Goal: Book appointment/travel/reservation

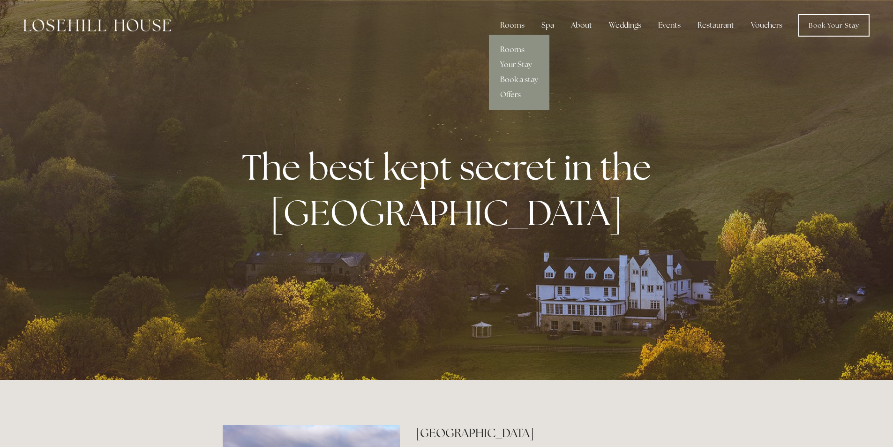
click at [523, 94] on link "Offers" at bounding box center [519, 94] width 60 height 15
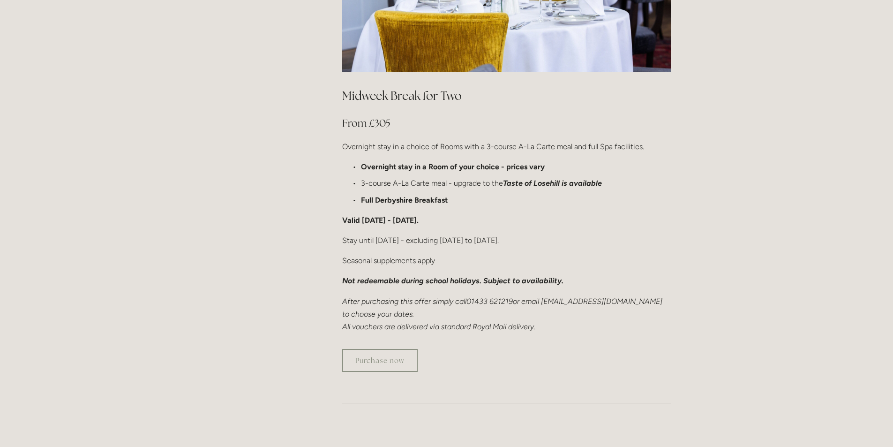
scroll to position [563, 0]
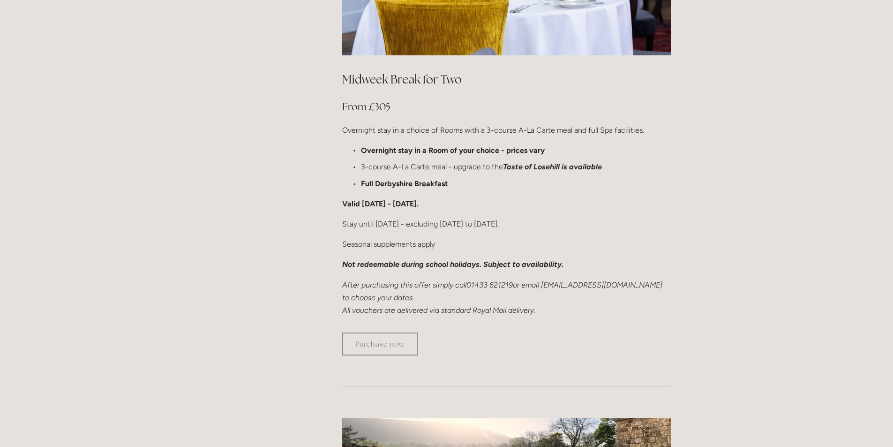
click at [559, 294] on div "Midweek Break for Two From £305 Overnight stay in a choice of Rooms with a 3-co…" at bounding box center [506, 193] width 345 height 261
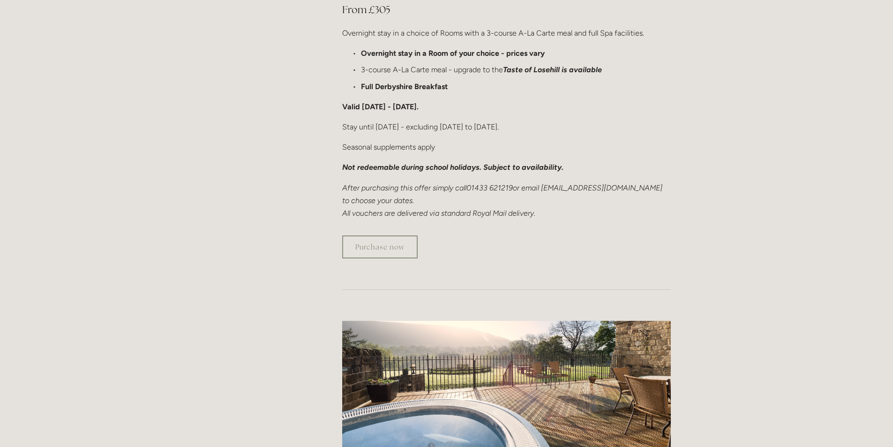
scroll to position [656, 0]
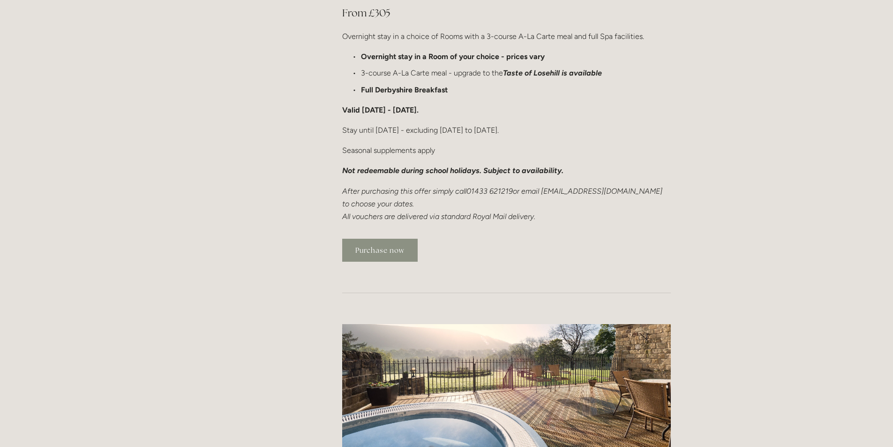
click at [372, 239] on link "Purchase now" at bounding box center [379, 250] width 75 height 23
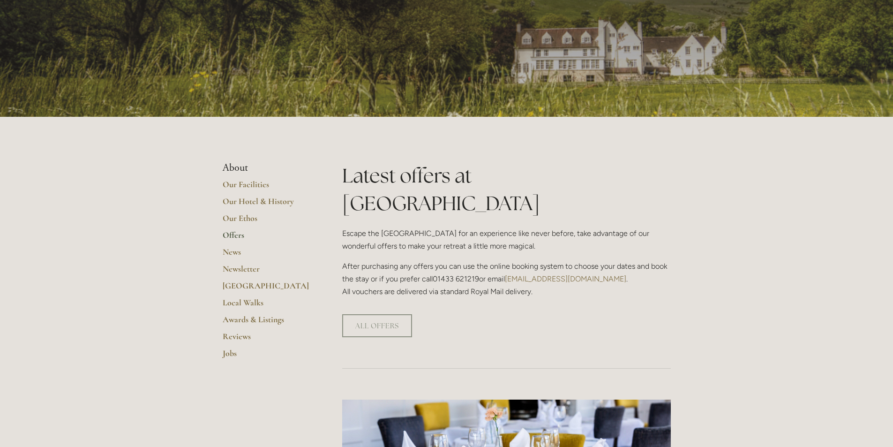
scroll to position [0, 0]
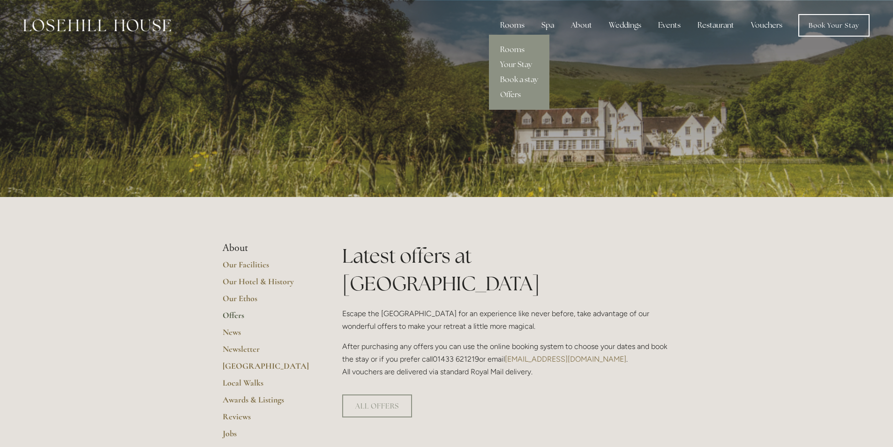
click at [515, 21] on div "Rooms" at bounding box center [512, 25] width 39 height 19
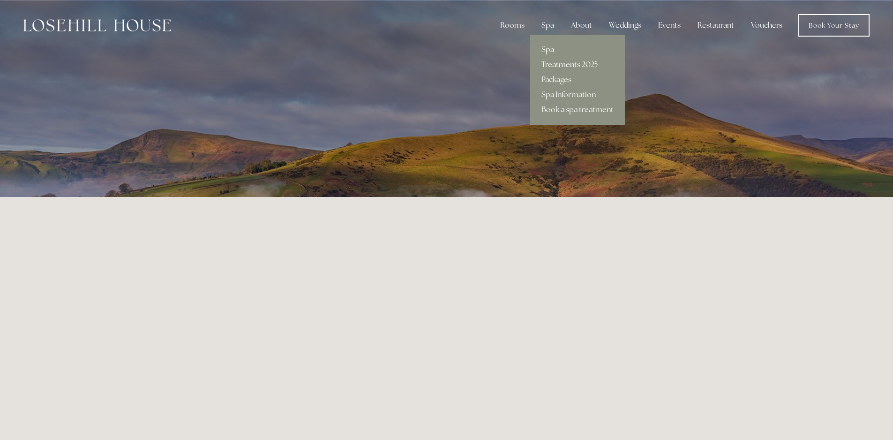
click at [546, 50] on link "Spa" at bounding box center [577, 49] width 95 height 15
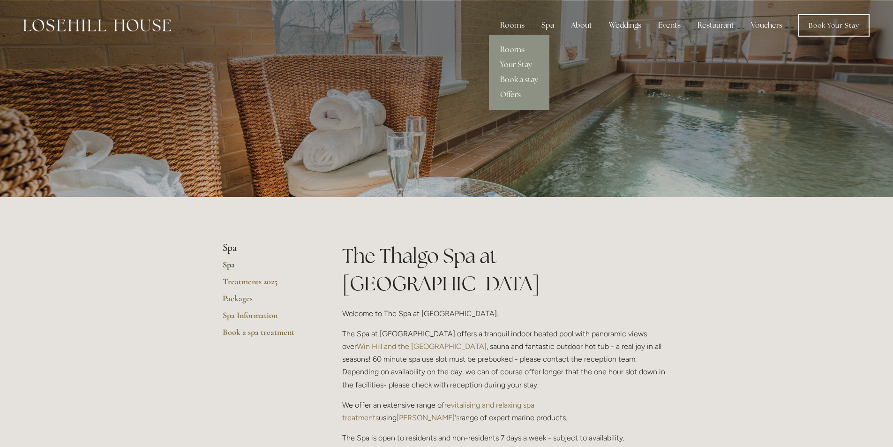
click at [511, 23] on div "Rooms" at bounding box center [512, 25] width 39 height 19
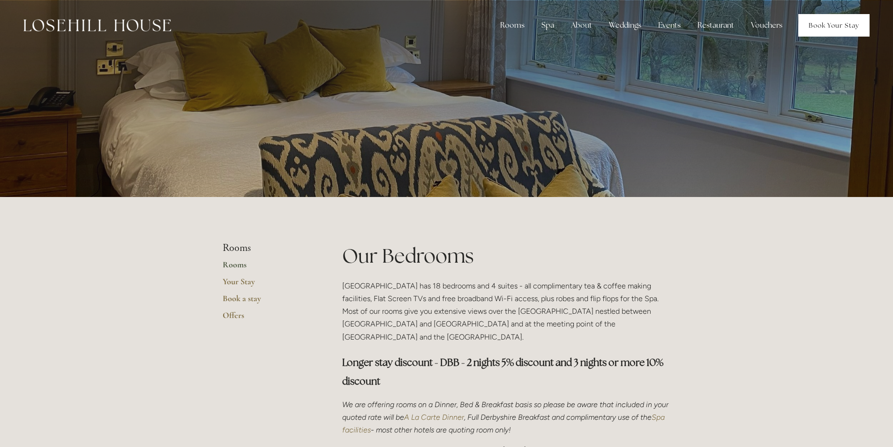
click at [834, 25] on link "Book Your Stay" at bounding box center [833, 25] width 71 height 23
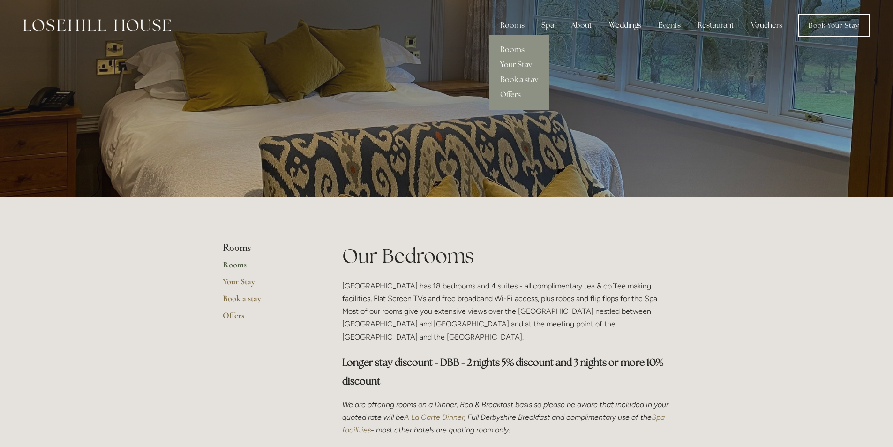
click at [510, 63] on link "Your Stay" at bounding box center [519, 64] width 60 height 15
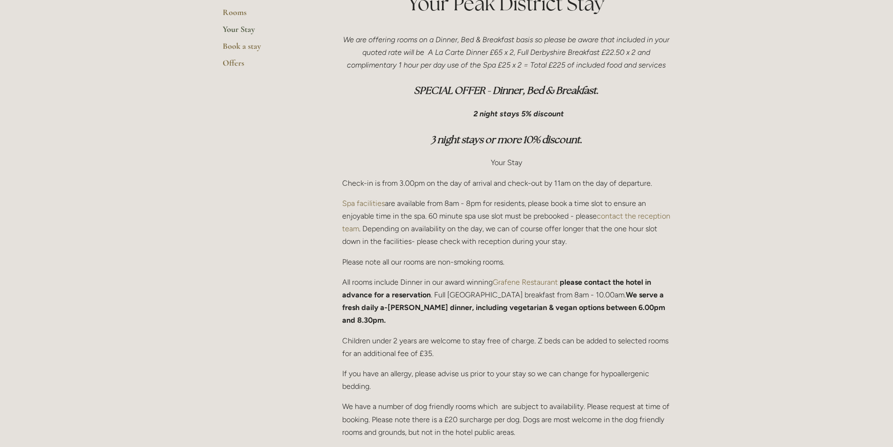
scroll to position [141, 0]
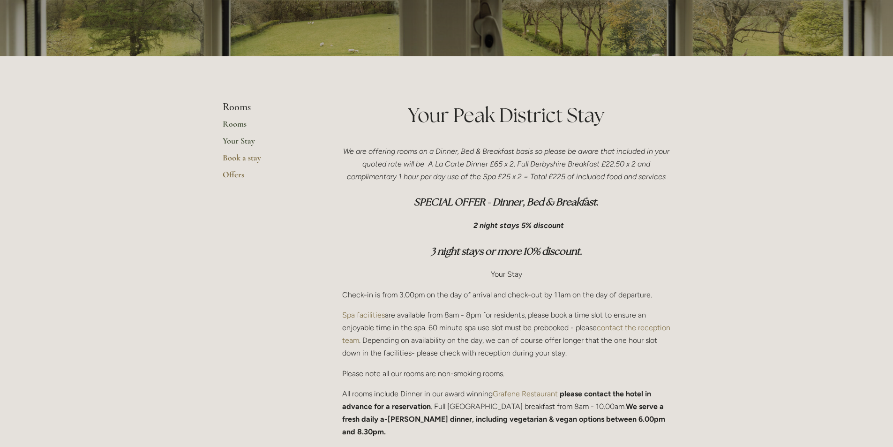
click at [233, 123] on link "Rooms" at bounding box center [268, 127] width 90 height 17
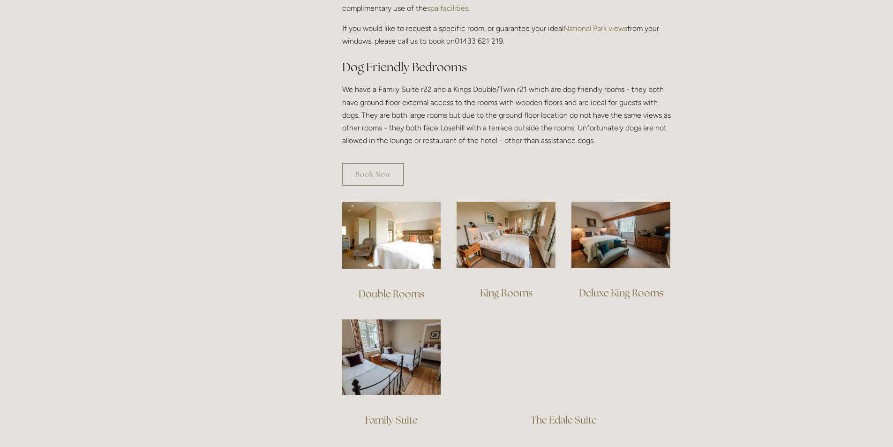
scroll to position [516, 0]
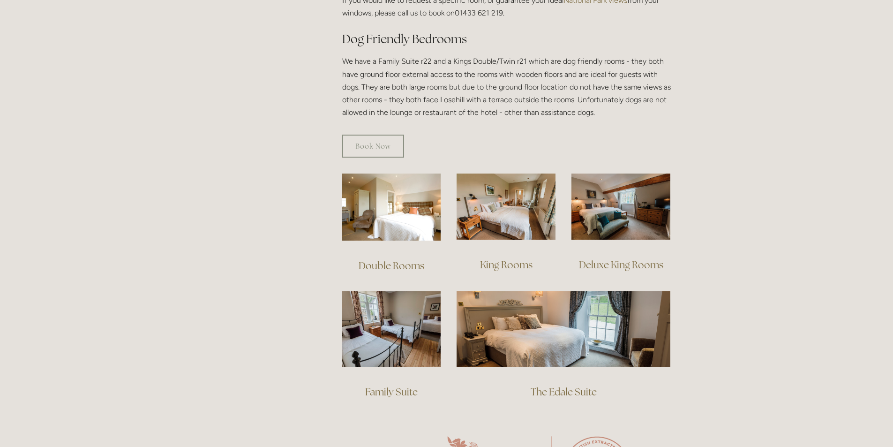
click at [505, 230] on div at bounding box center [506, 207] width 115 height 82
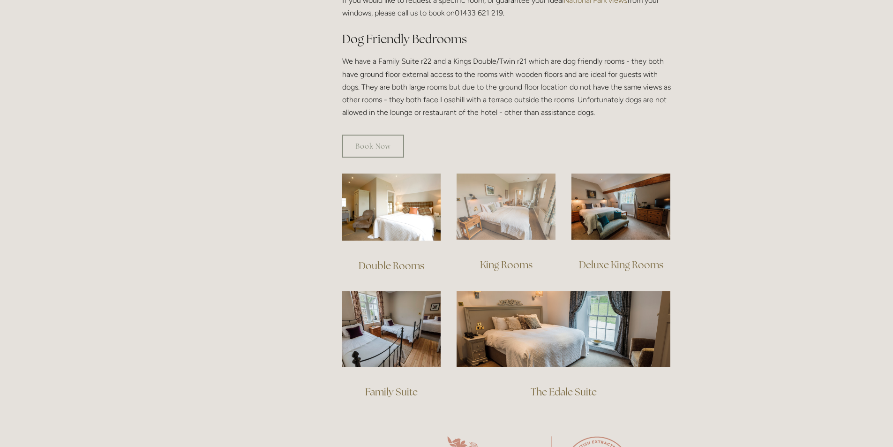
click at [502, 207] on img at bounding box center [506, 206] width 99 height 66
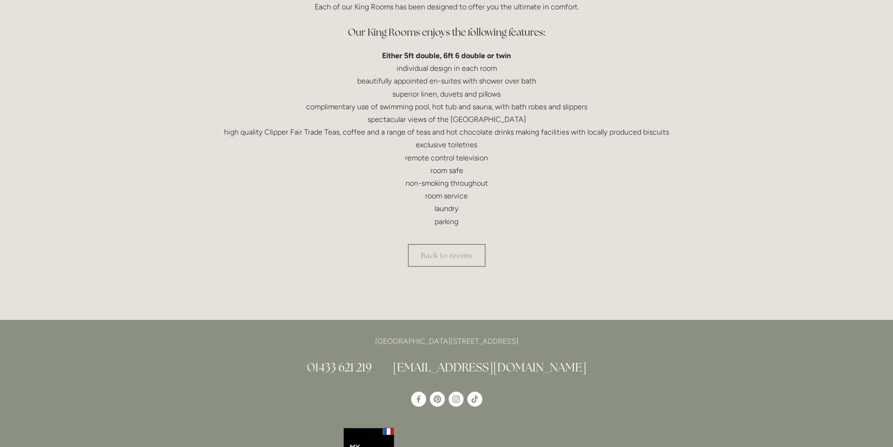
scroll to position [281, 0]
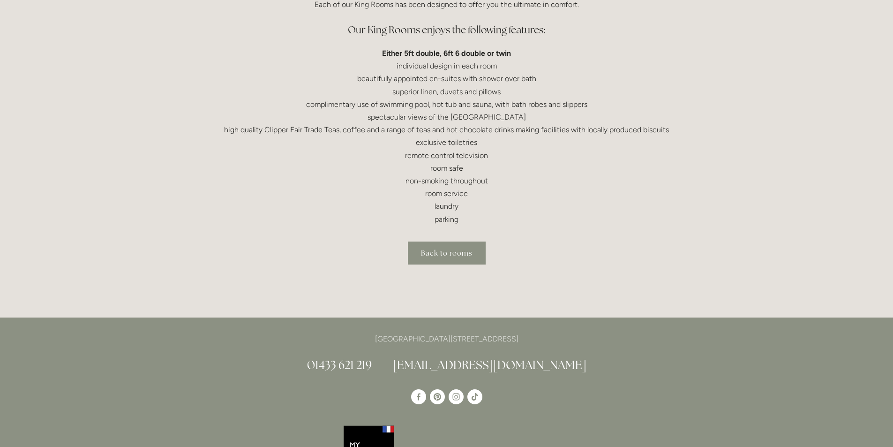
click at [444, 244] on link "Back to rooms" at bounding box center [447, 252] width 78 height 23
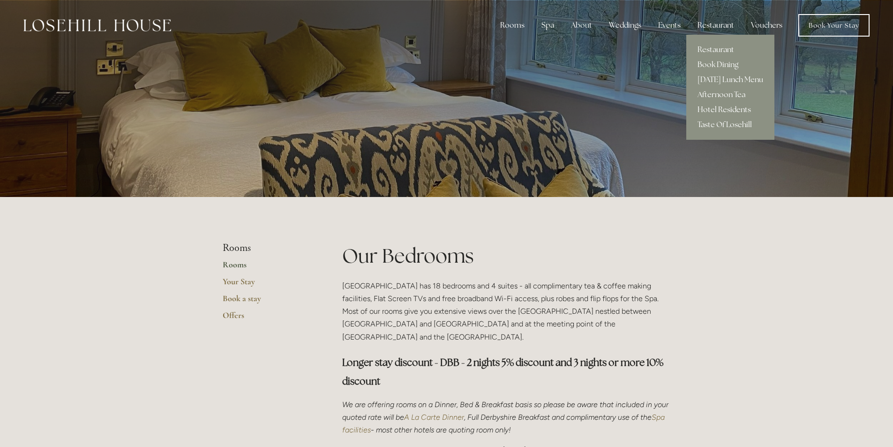
click at [722, 106] on link "Hotel Residents" at bounding box center [730, 109] width 88 height 15
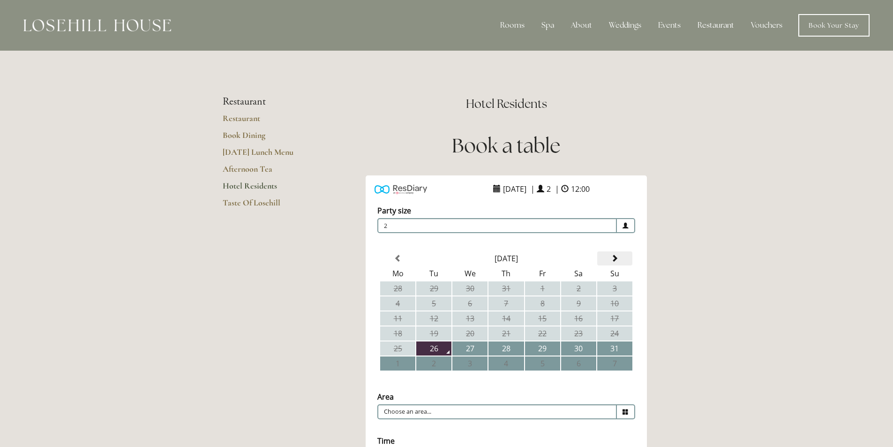
click at [611, 257] on span at bounding box center [615, 259] width 8 height 8
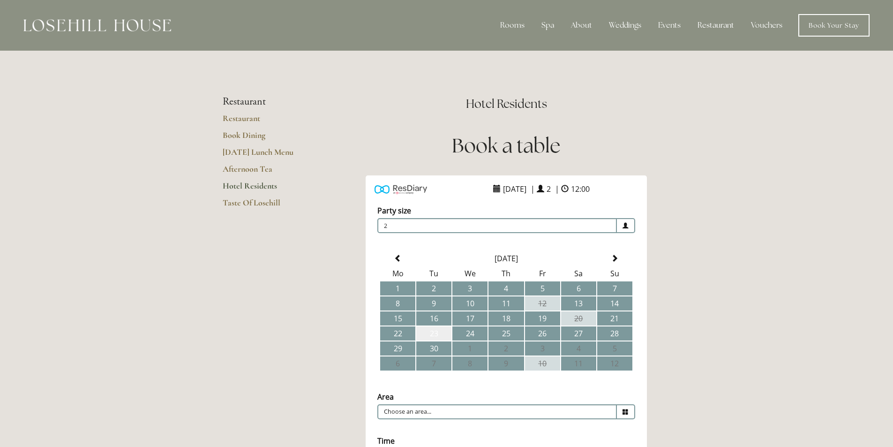
click at [436, 332] on td "23" at bounding box center [433, 333] width 35 height 14
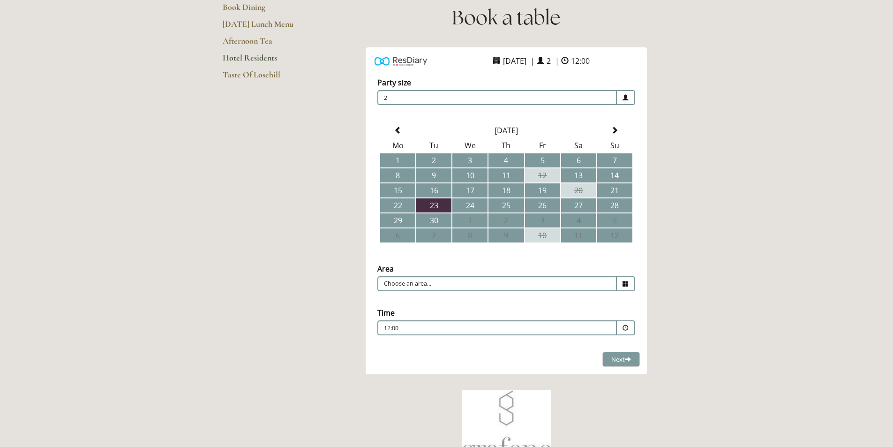
scroll to position [141, 0]
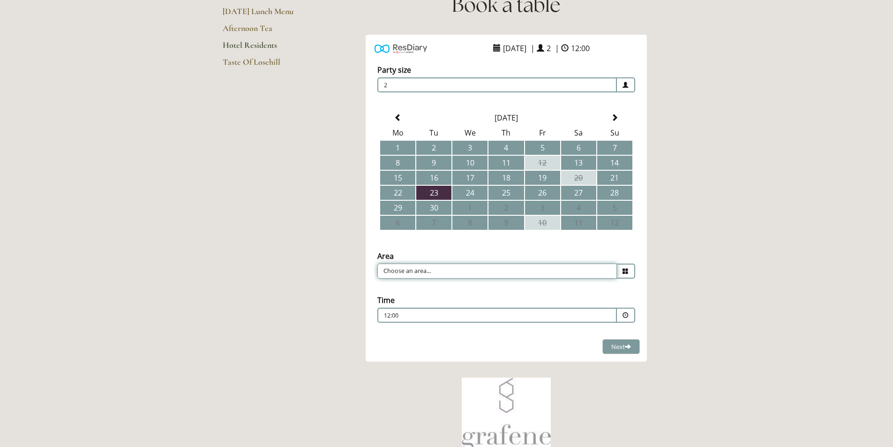
click at [601, 273] on input "Choose an area..." at bounding box center [497, 270] width 240 height 15
click at [590, 284] on li "Restaurant" at bounding box center [502, 285] width 249 height 13
type input "Restaurant"
click at [629, 317] on span at bounding box center [626, 315] width 18 height 15
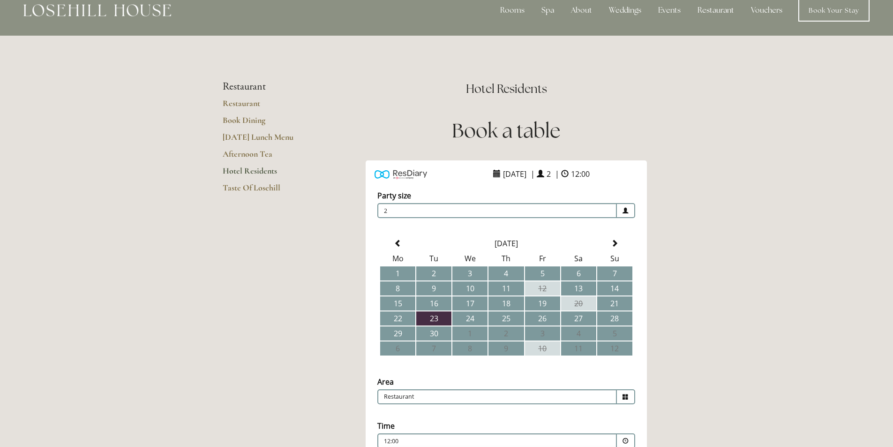
scroll to position [0, 0]
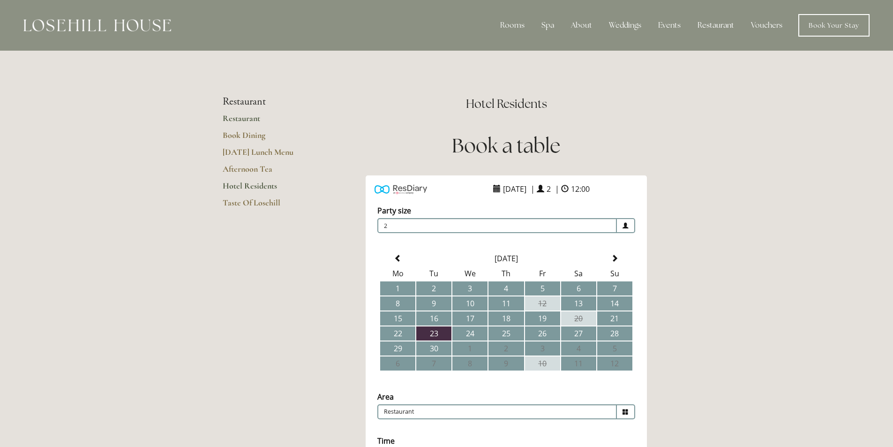
click at [241, 115] on link "Restaurant" at bounding box center [268, 121] width 90 height 17
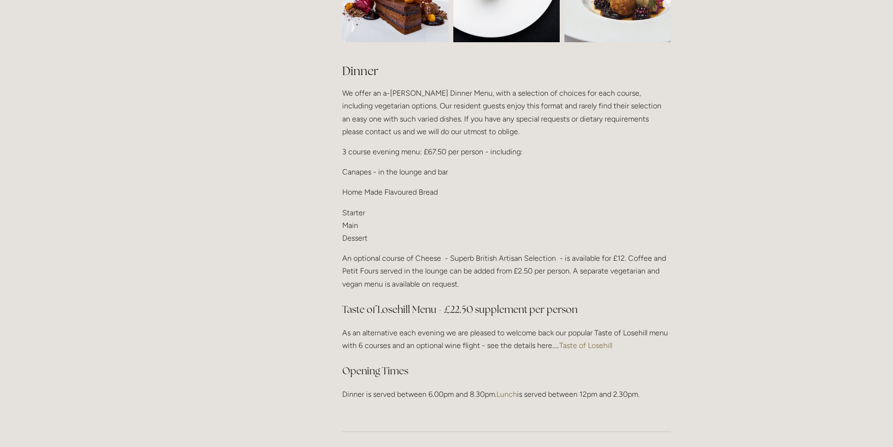
scroll to position [1172, 0]
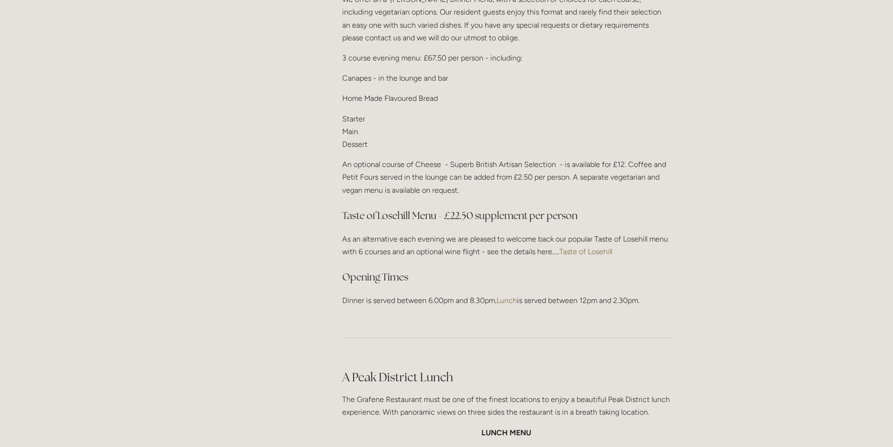
click at [601, 247] on link "Taste of Losehill" at bounding box center [585, 251] width 53 height 9
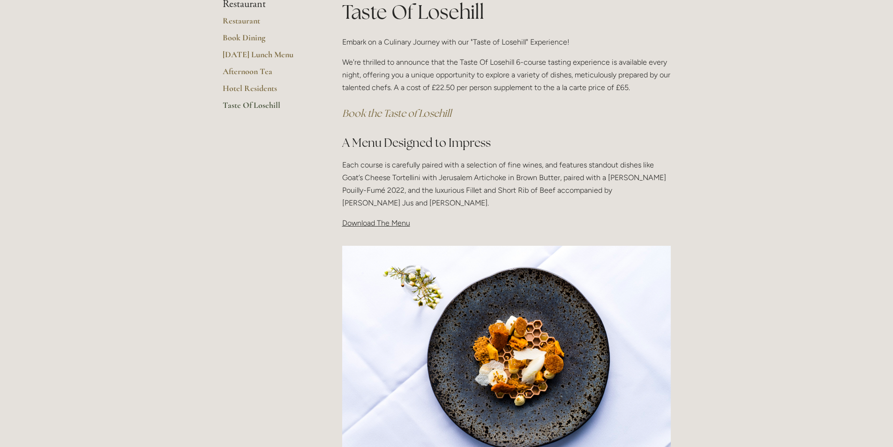
scroll to position [141, 0]
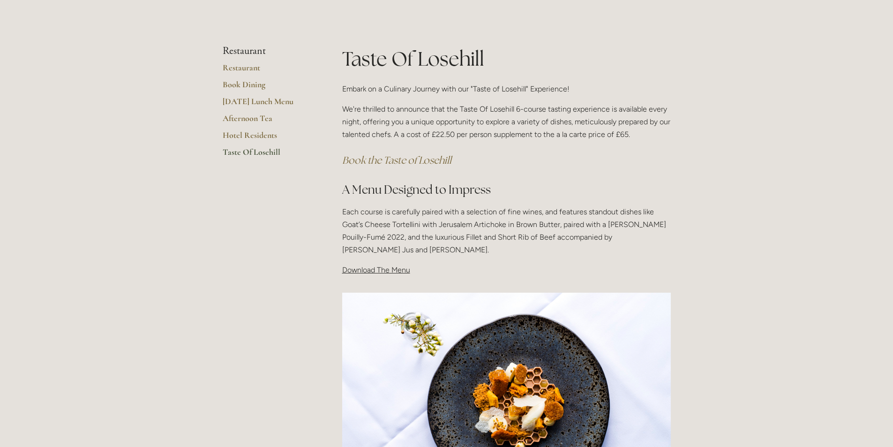
click at [384, 269] on span "Download The Menu" at bounding box center [376, 269] width 68 height 9
click at [401, 270] on span "Download The Menu" at bounding box center [376, 269] width 68 height 9
click at [366, 267] on span "Download The Menu" at bounding box center [376, 269] width 68 height 9
drag, startPoint x: 355, startPoint y: 269, endPoint x: 440, endPoint y: 281, distance: 85.3
click at [371, 271] on span "Download The Menu" at bounding box center [376, 269] width 68 height 9
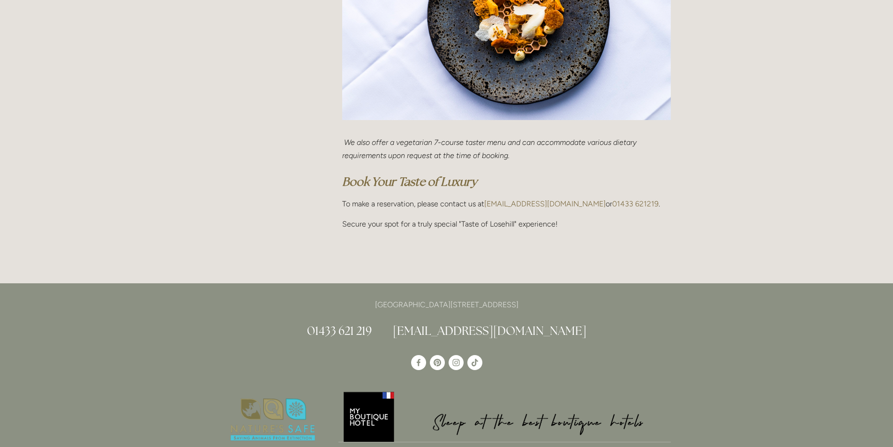
scroll to position [469, 0]
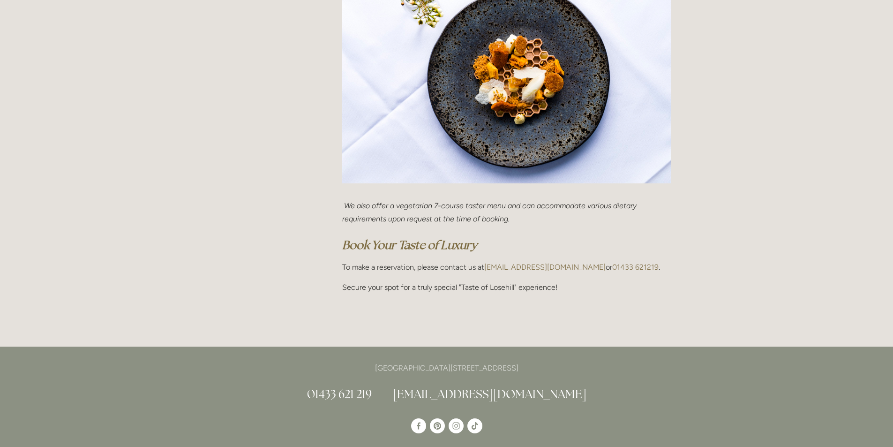
click at [489, 113] on img at bounding box center [506, 73] width 329 height 219
click at [427, 222] on em "We also offer a vegetarian 7-course taster menu and can accommodate various die…" at bounding box center [490, 212] width 296 height 22
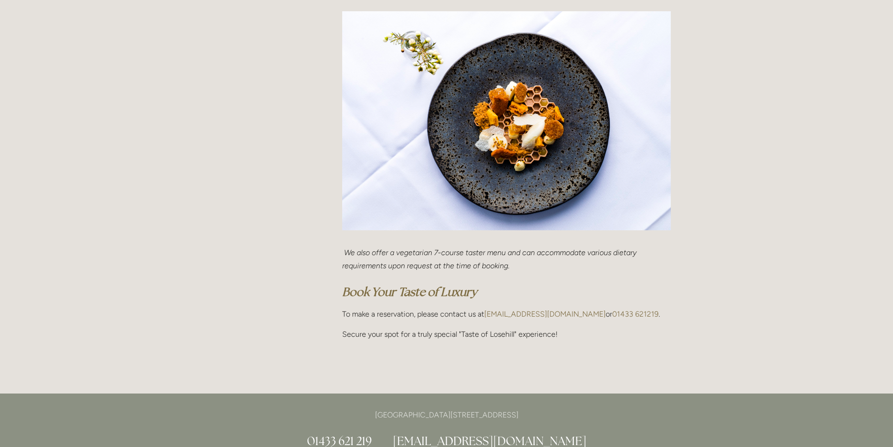
click at [452, 243] on html "Rooms Rooms Your Stay Book a stay Offers Spa Spa About" at bounding box center [446, 266] width 893 height 1376
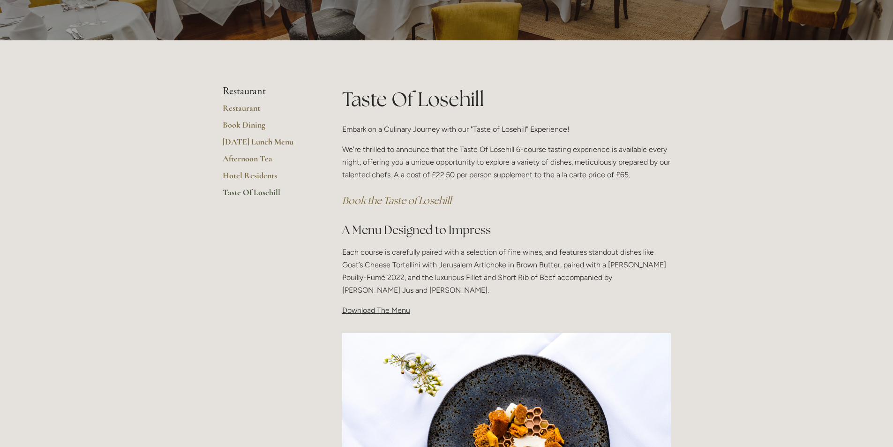
scroll to position [94, 0]
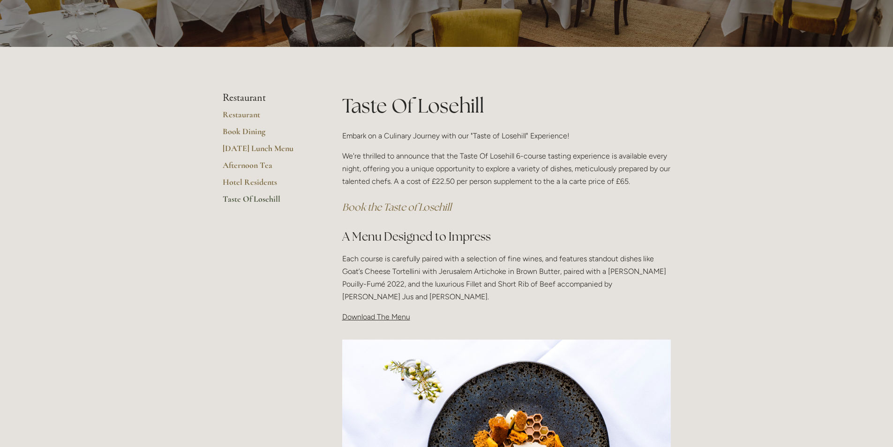
drag, startPoint x: 560, startPoint y: 282, endPoint x: 648, endPoint y: 291, distance: 88.5
click at [565, 282] on p "Each course is carefully paired with a selection of fine wines, and features st…" at bounding box center [506, 277] width 329 height 51
click at [643, 289] on p "Each course is carefully paired with a selection of fine wines, and features st…" at bounding box center [506, 277] width 329 height 51
click at [520, 254] on p "Each course is carefully paired with a selection of fine wines, and features st…" at bounding box center [506, 277] width 329 height 51
click at [391, 263] on p "Each course is carefully paired with a selection of fine wines, and features st…" at bounding box center [506, 277] width 329 height 51
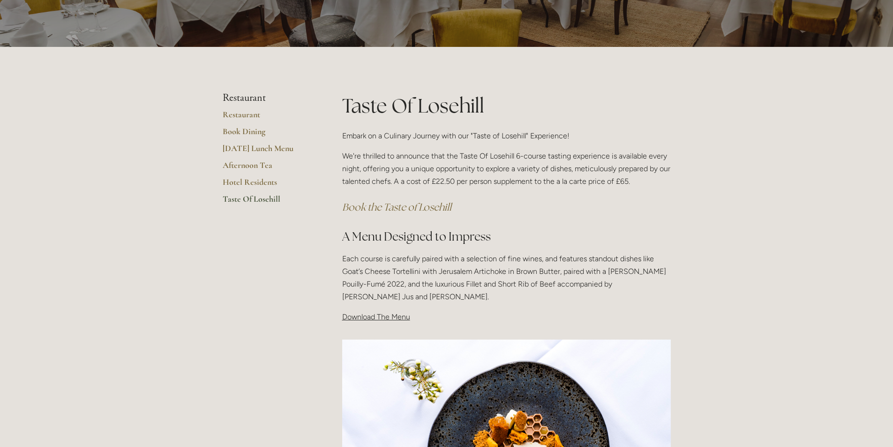
drag, startPoint x: 388, startPoint y: 301, endPoint x: 411, endPoint y: 301, distance: 22.5
click at [389, 301] on p "Each course is carefully paired with a selection of fine wines, and features st…" at bounding box center [506, 277] width 329 height 51
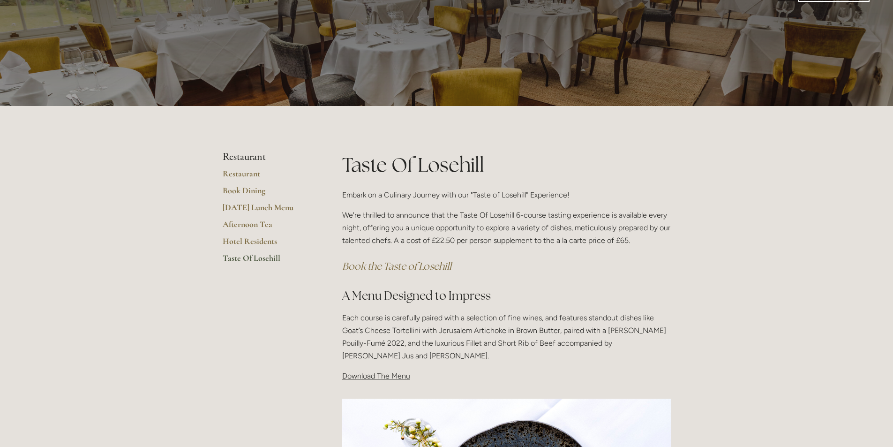
scroll to position [0, 0]
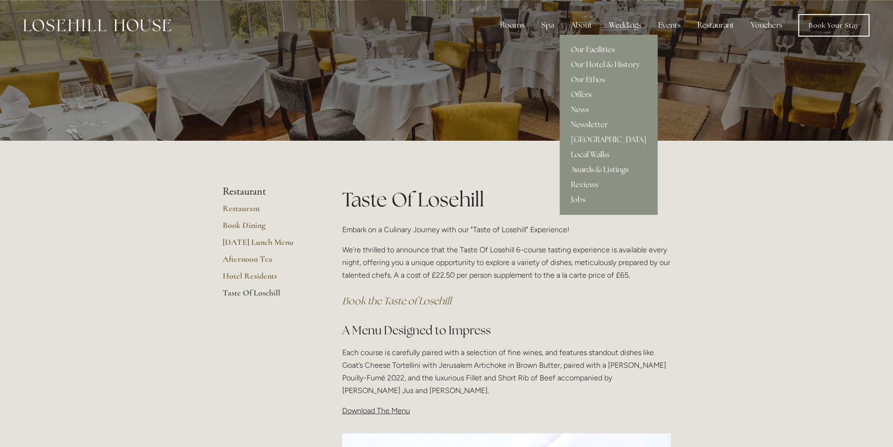
click at [589, 52] on link "Our Facilities" at bounding box center [609, 49] width 98 height 15
